Goal: Task Accomplishment & Management: Manage account settings

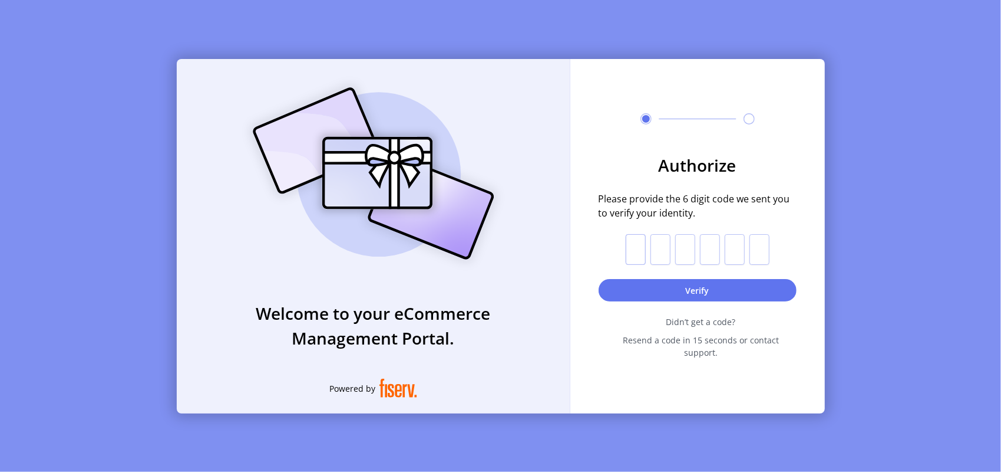
click at [639, 256] on input "text" at bounding box center [636, 249] width 20 height 31
paste input "*"
type input "*"
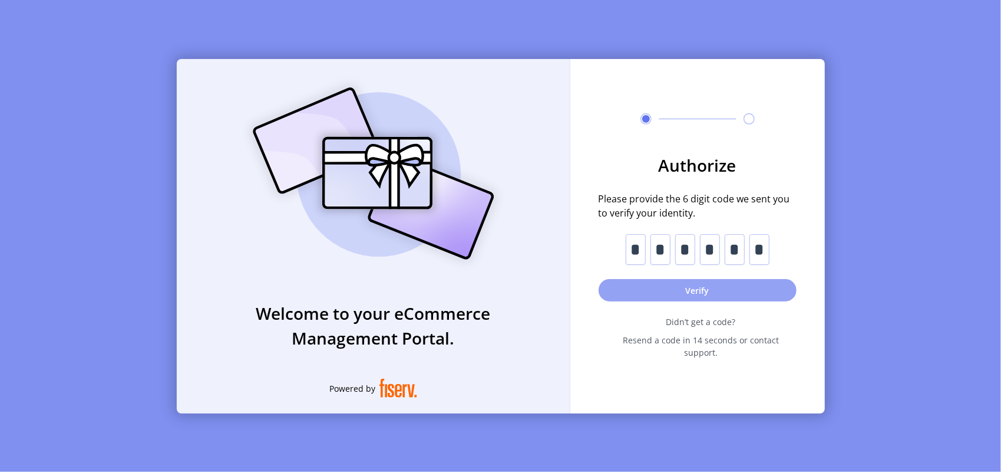
click at [688, 294] on button "Verify" at bounding box center [698, 290] width 198 height 22
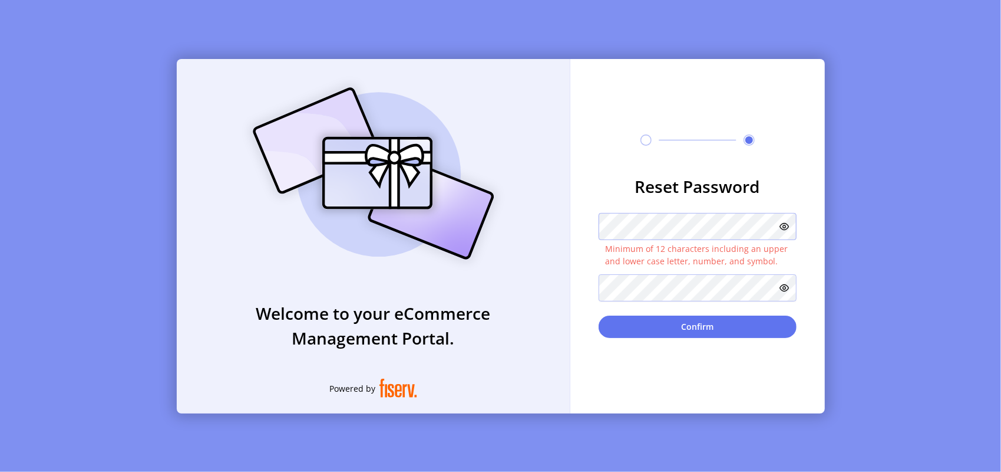
click at [587, 230] on form "Reset Password Minimum of 12 characters including an upper and lower case lette…" at bounding box center [698, 256] width 255 height 164
click at [785, 226] on icon at bounding box center [784, 226] width 9 height 9
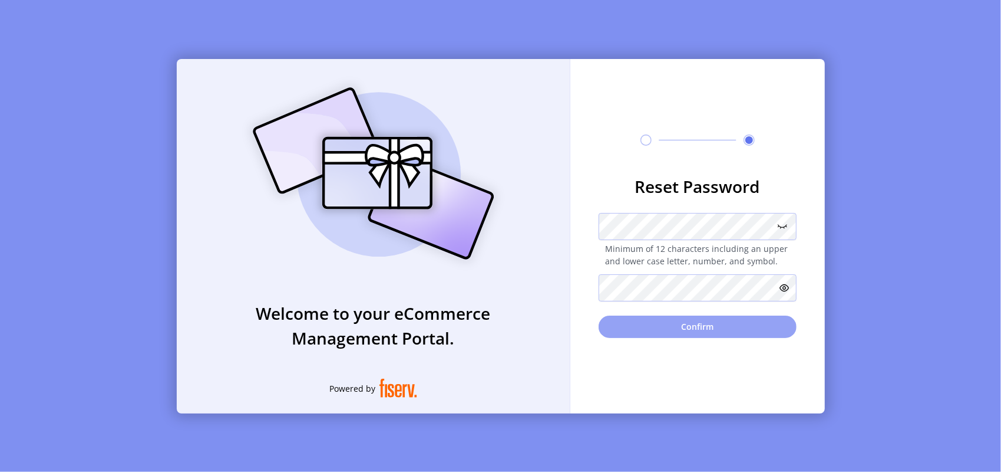
click at [696, 332] on button "Confirm" at bounding box center [698, 326] width 198 height 22
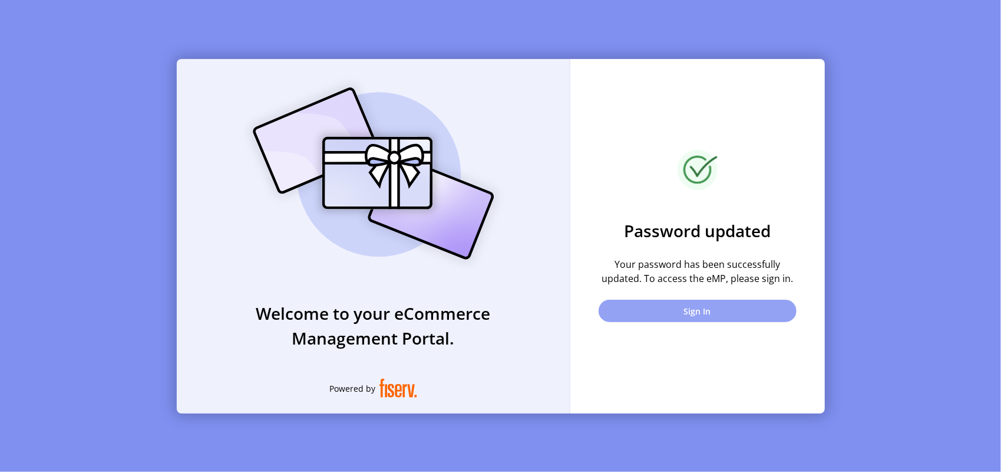
click at [694, 317] on button "Sign In" at bounding box center [698, 310] width 198 height 22
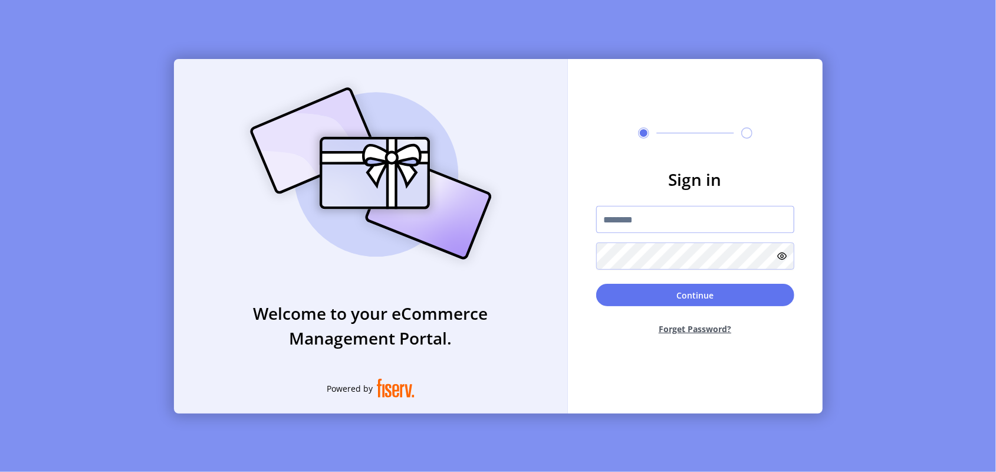
click at [658, 227] on input "text" at bounding box center [695, 219] width 198 height 27
click at [658, 226] on input "text" at bounding box center [695, 219] width 198 height 27
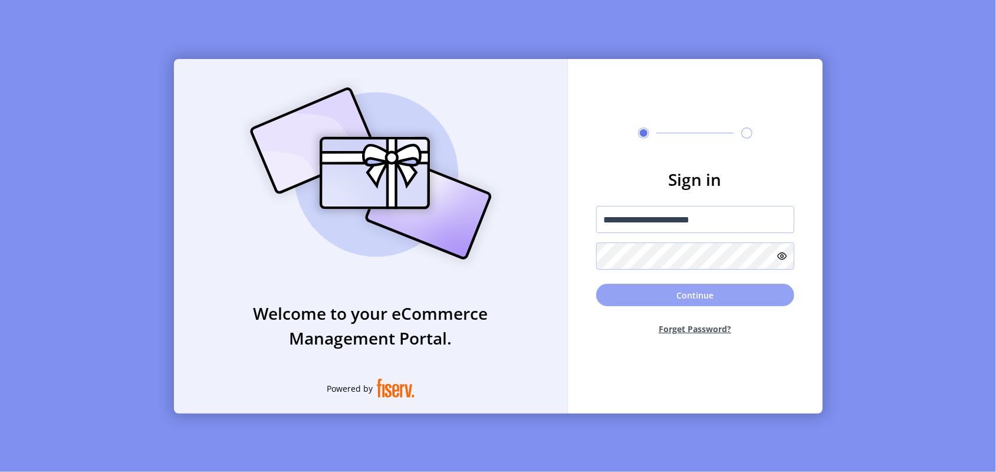
click at [674, 297] on button "Continue" at bounding box center [695, 295] width 198 height 22
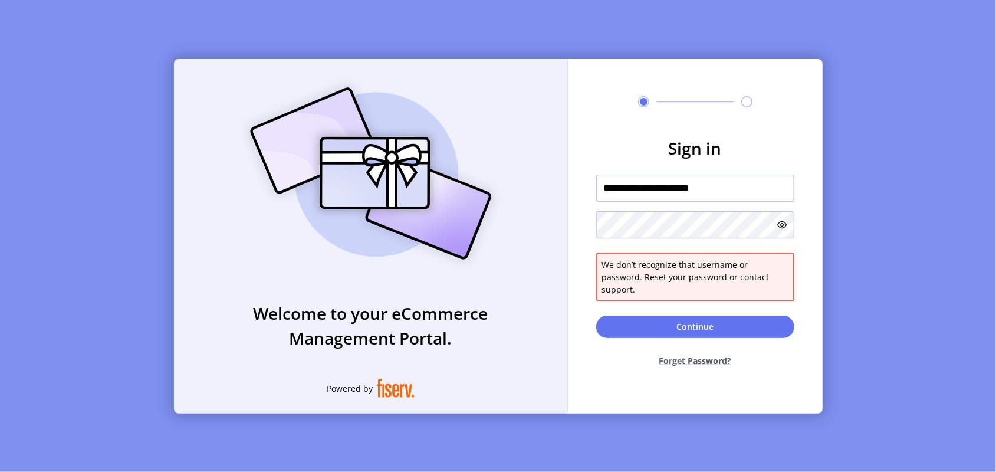
drag, startPoint x: 734, startPoint y: 191, endPoint x: 589, endPoint y: 186, distance: 145.1
click at [589, 186] on form "**********" at bounding box center [695, 256] width 255 height 241
paste input "text"
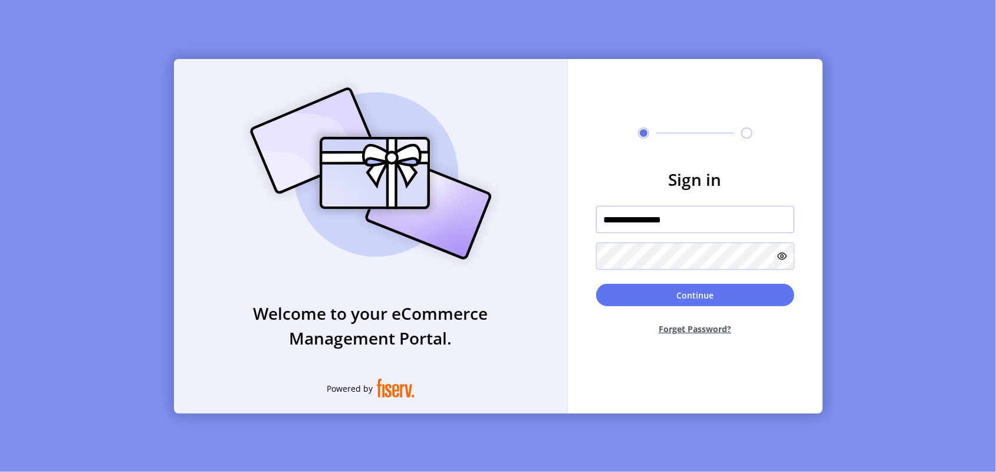
type input "**********"
click at [634, 153] on div "**********" at bounding box center [695, 236] width 255 height 354
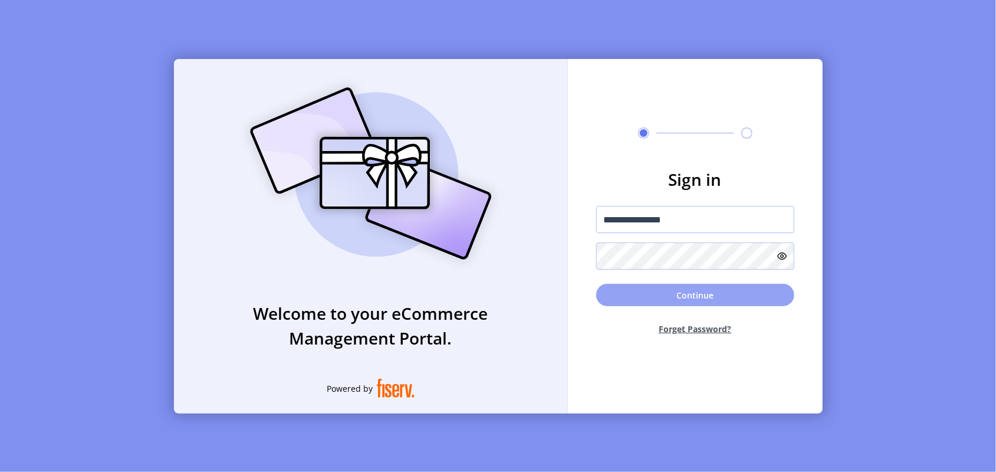
click at [682, 297] on button "Continue" at bounding box center [695, 295] width 198 height 22
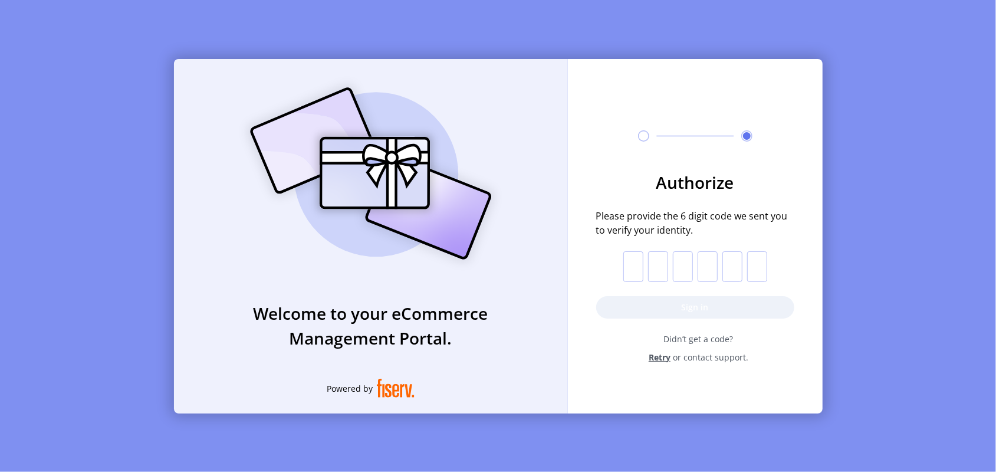
click at [634, 266] on input "text" at bounding box center [633, 266] width 20 height 31
type input "*"
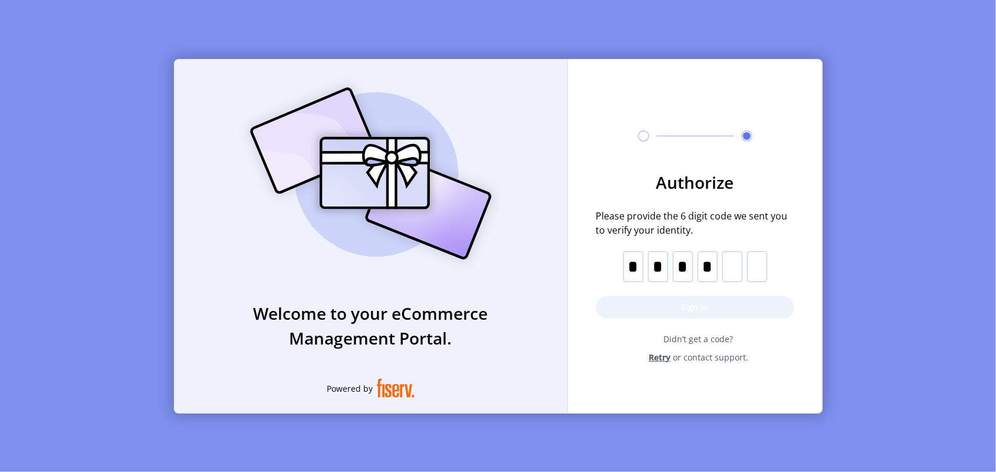
type input "*"
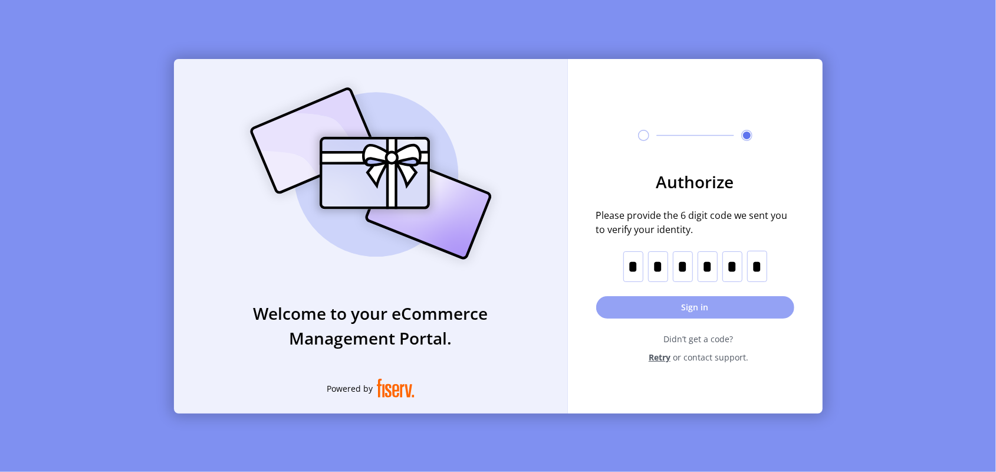
type input "*"
click at [678, 301] on button "Sign in" at bounding box center [695, 307] width 198 height 22
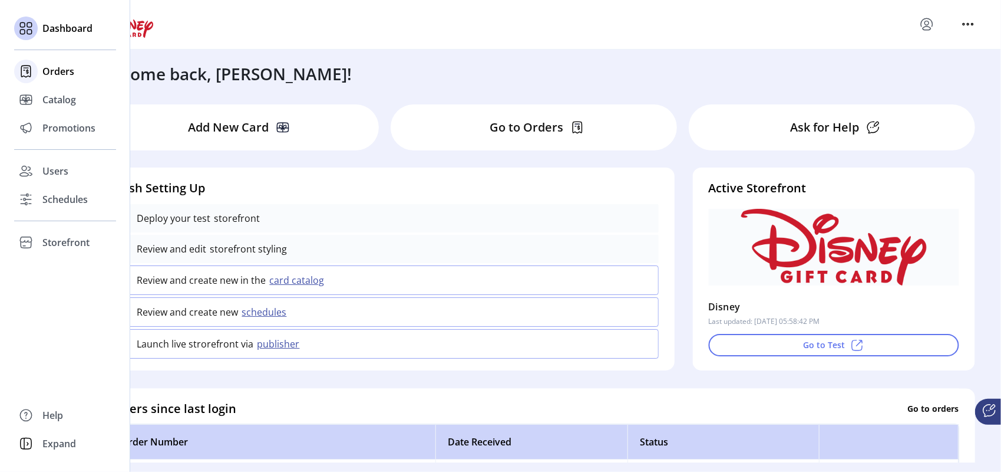
click at [57, 73] on span "Orders" at bounding box center [58, 71] width 32 height 14
